Goal: Check status

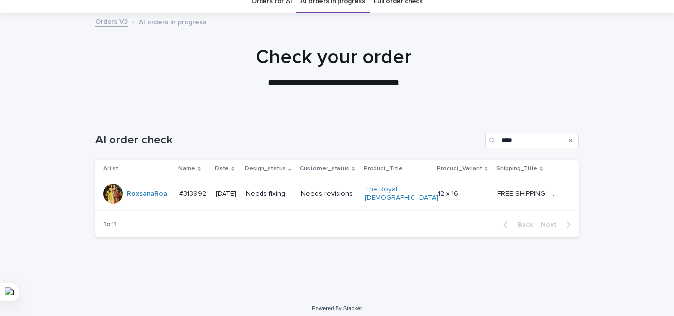
scroll to position [43, 0]
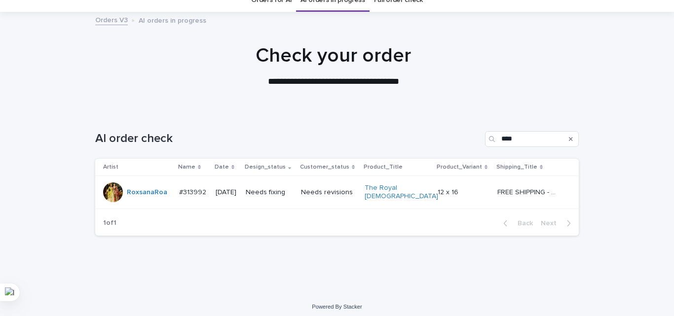
click at [297, 186] on td "Needs fixing" at bounding box center [269, 192] width 55 height 33
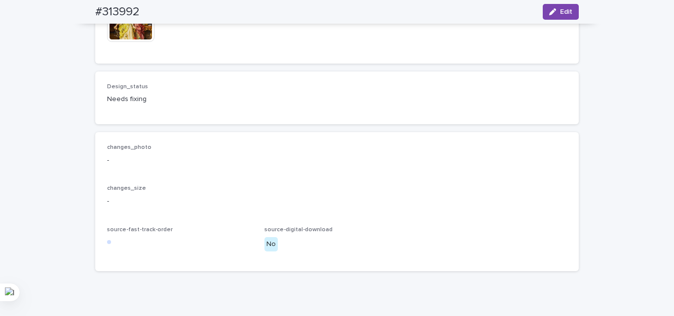
scroll to position [690, 0]
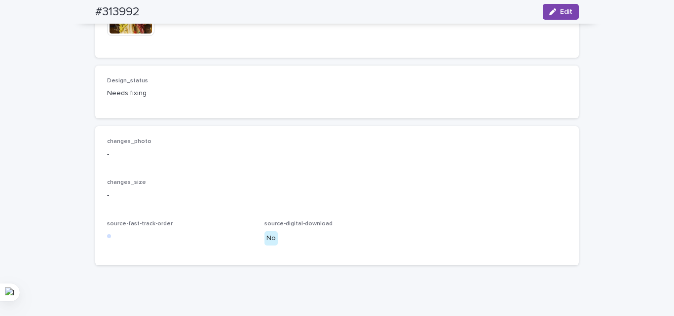
click at [135, 36] on img at bounding box center [130, 12] width 47 height 47
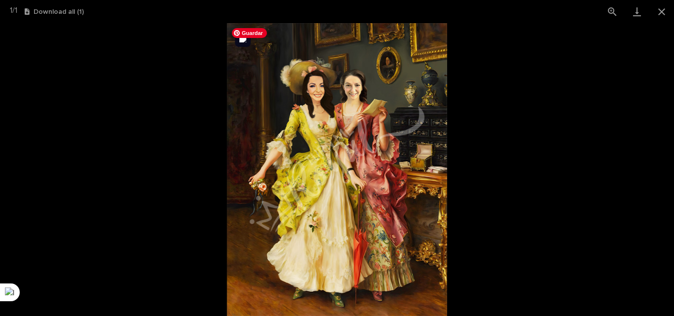
click at [326, 93] on img at bounding box center [337, 169] width 220 height 293
click at [321, 101] on img at bounding box center [337, 169] width 220 height 293
click at [323, 95] on img at bounding box center [337, 169] width 220 height 293
click at [361, 97] on img at bounding box center [337, 169] width 220 height 293
click at [665, 12] on button "Close gallery" at bounding box center [661, 11] width 25 height 23
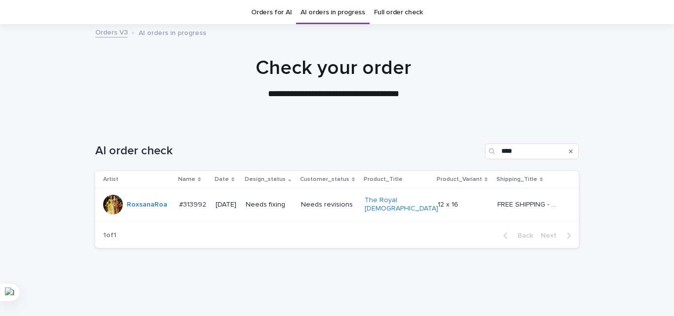
scroll to position [32, 0]
